Goal: Transaction & Acquisition: Purchase product/service

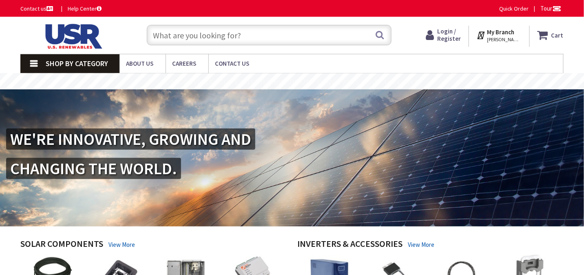
click at [229, 38] on input "text" at bounding box center [269, 35] width 245 height 20
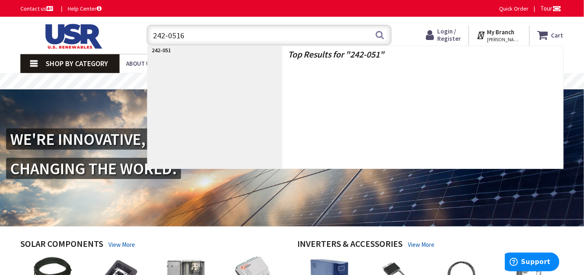
type input "242-05161"
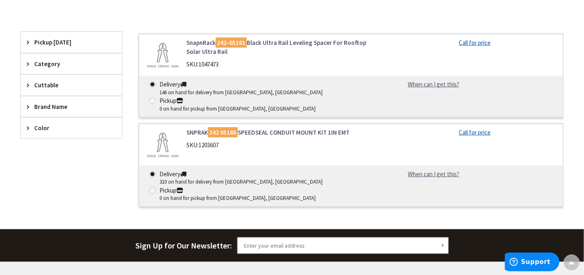
scroll to position [203, 0]
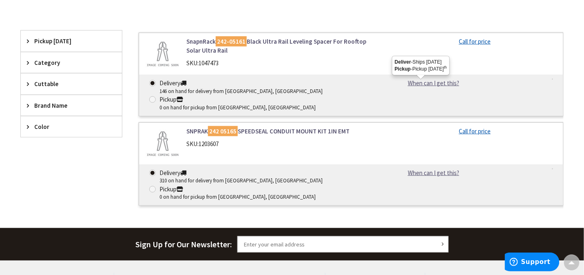
click at [423, 84] on link "When can I get this?" at bounding box center [433, 83] width 83 height 9
click at [474, 42] on link "Call for price" at bounding box center [475, 41] width 32 height 9
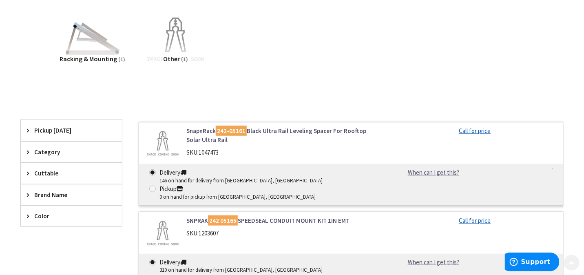
scroll to position [163, 0]
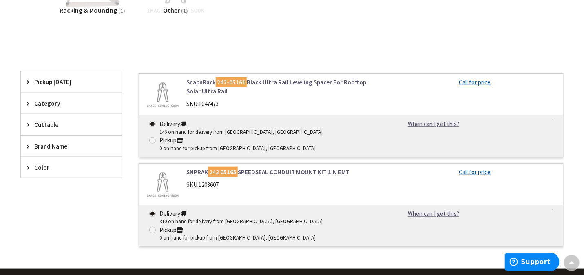
click at [477, 82] on link "Call for price" at bounding box center [475, 82] width 32 height 9
click at [474, 82] on link "Call for price" at bounding box center [475, 82] width 32 height 9
click at [166, 121] on div "Delivery" at bounding box center [240, 123] width 163 height 9
click at [157, 121] on input "Delivery 146 on hand for delivery from Stoughton, MA" at bounding box center [153, 123] width 5 height 5
click at [221, 102] on div "SKU: 1047473" at bounding box center [283, 103] width 194 height 9
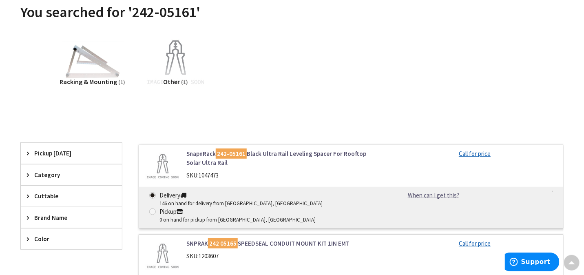
scroll to position [0, 0]
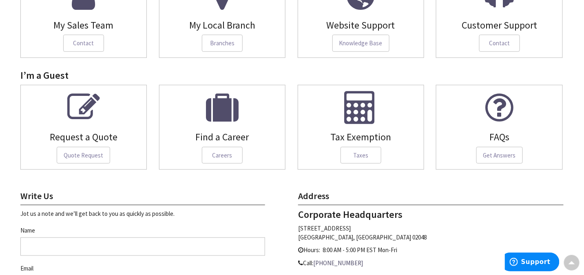
scroll to position [81, 0]
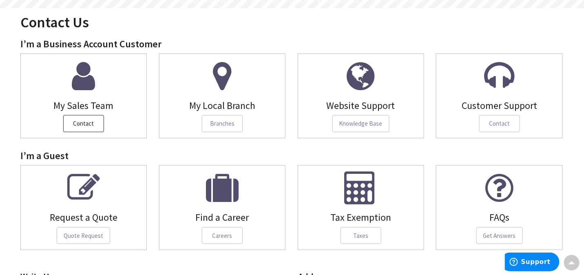
click at [67, 123] on span "Contact" at bounding box center [83, 123] width 41 height 17
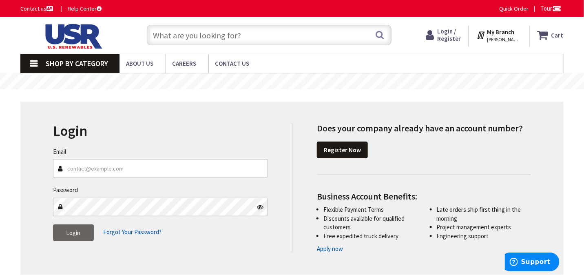
scroll to position [198, 0]
